Goal: Task Accomplishment & Management: Complete application form

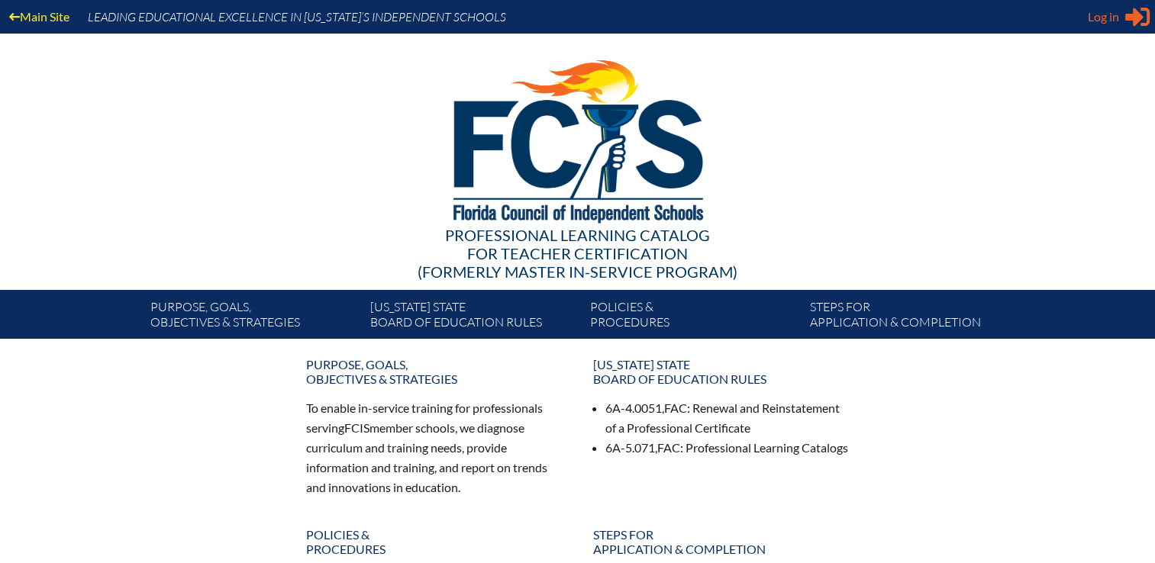
type input "[EMAIL_ADDRESS][DOMAIN_NAME]"
click at [1101, 23] on span "Log in" at bounding box center [1103, 17] width 31 height 18
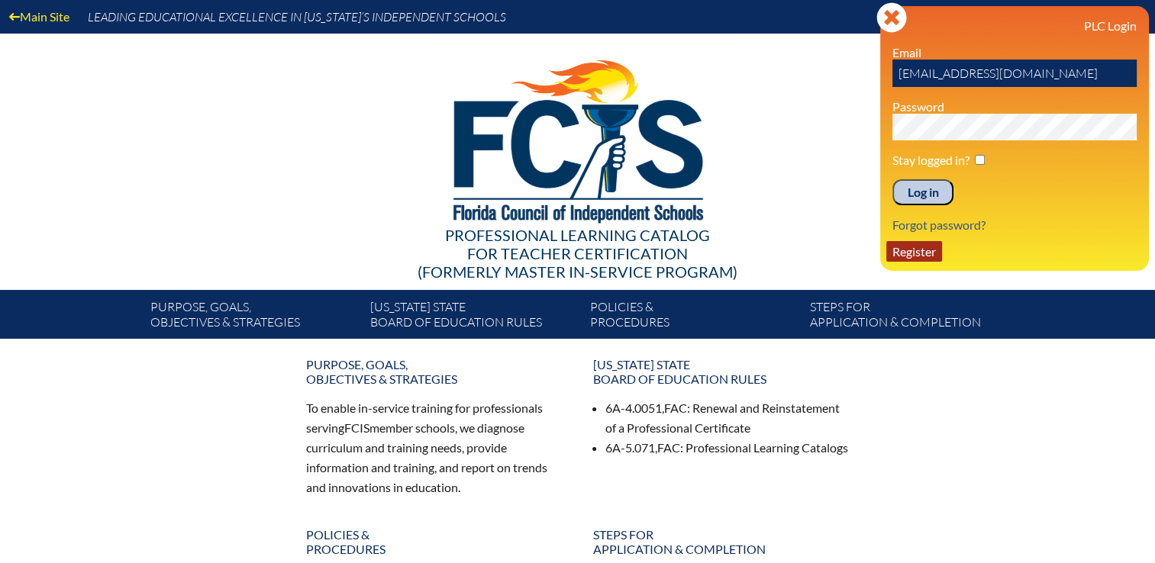
click at [914, 253] on link "Register" at bounding box center [914, 251] width 56 height 21
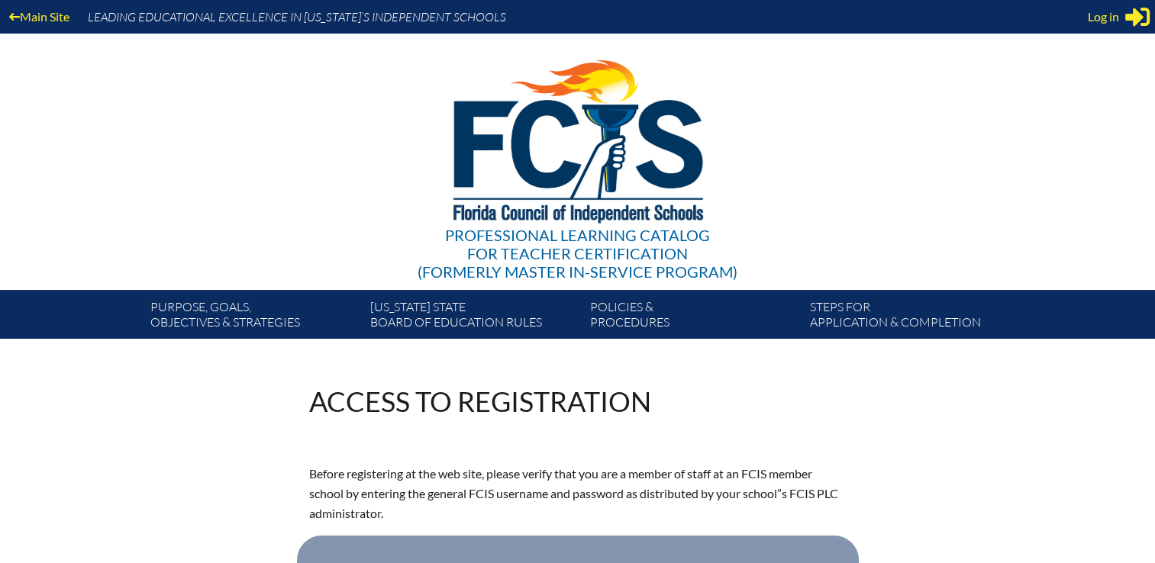
scroll to position [305, 0]
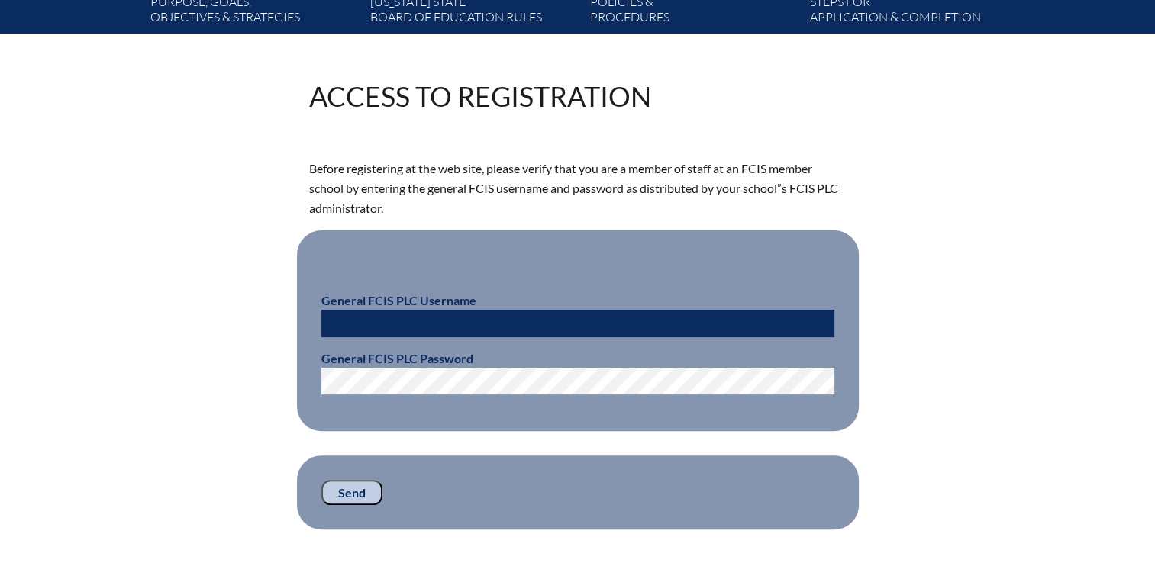
type input "[EMAIL_ADDRESS][DOMAIN_NAME]"
type input "kdanger@fcis.org"
click at [350, 489] on input "Send" at bounding box center [351, 493] width 61 height 26
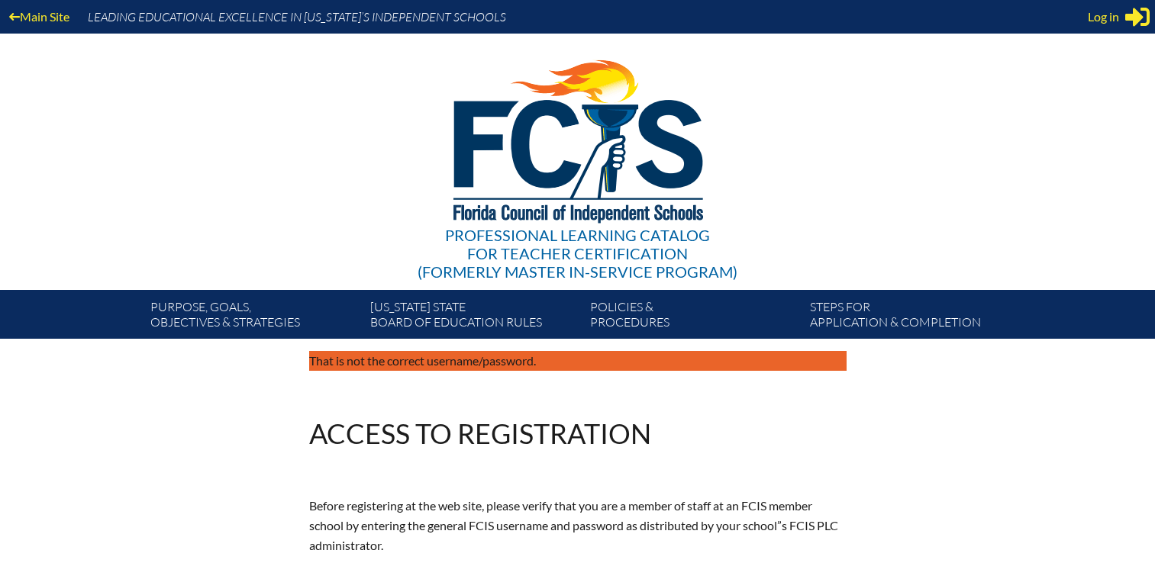
scroll to position [302, 0]
